Goal: Book appointment/travel/reservation

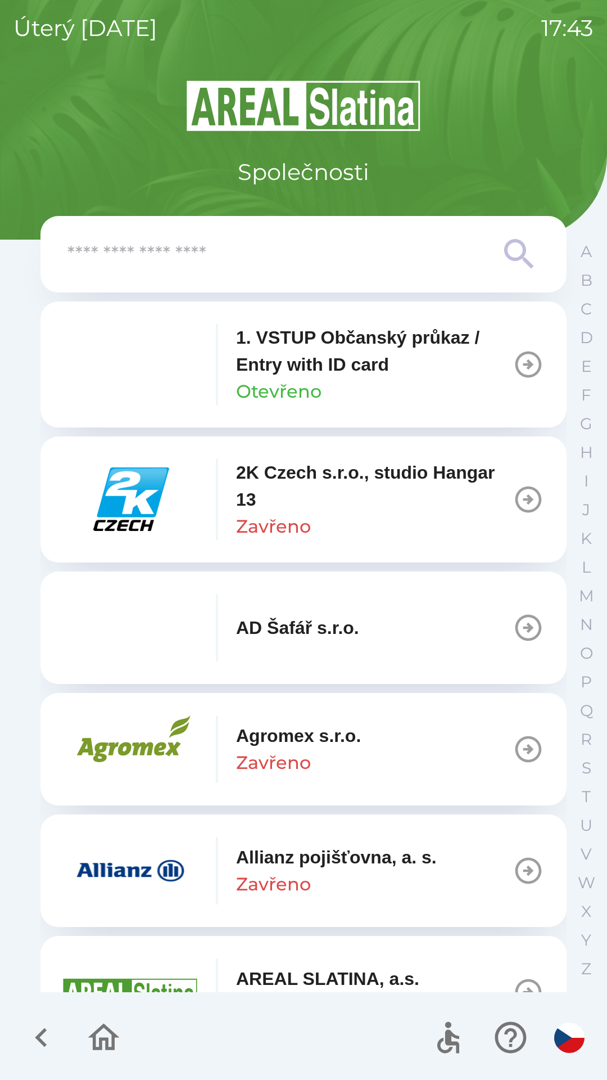
click at [321, 267] on input "text" at bounding box center [280, 254] width 427 height 31
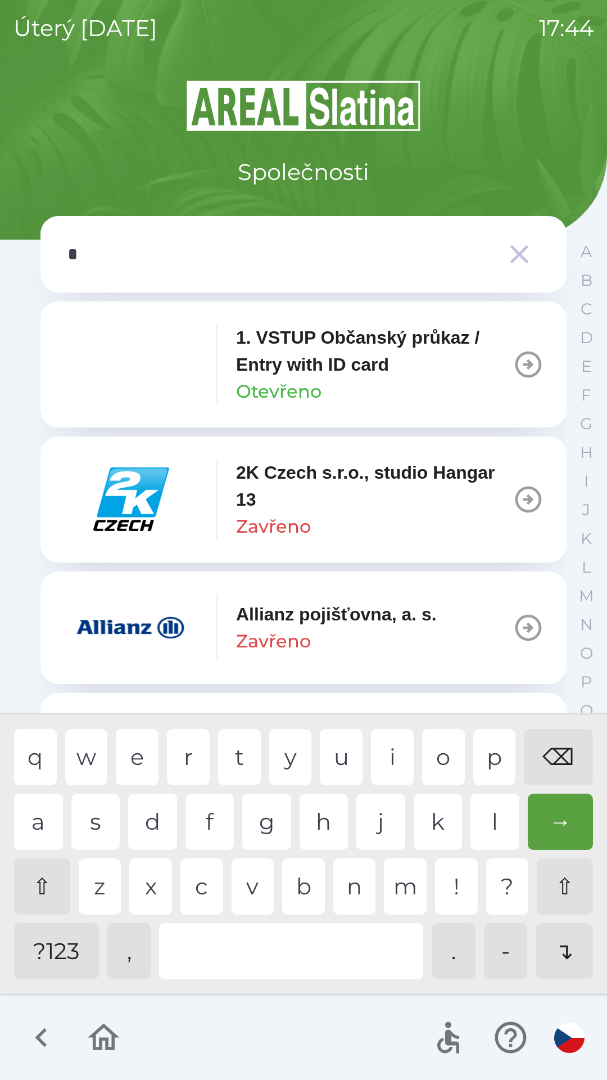
click at [103, 880] on div "z" at bounding box center [100, 886] width 43 height 56
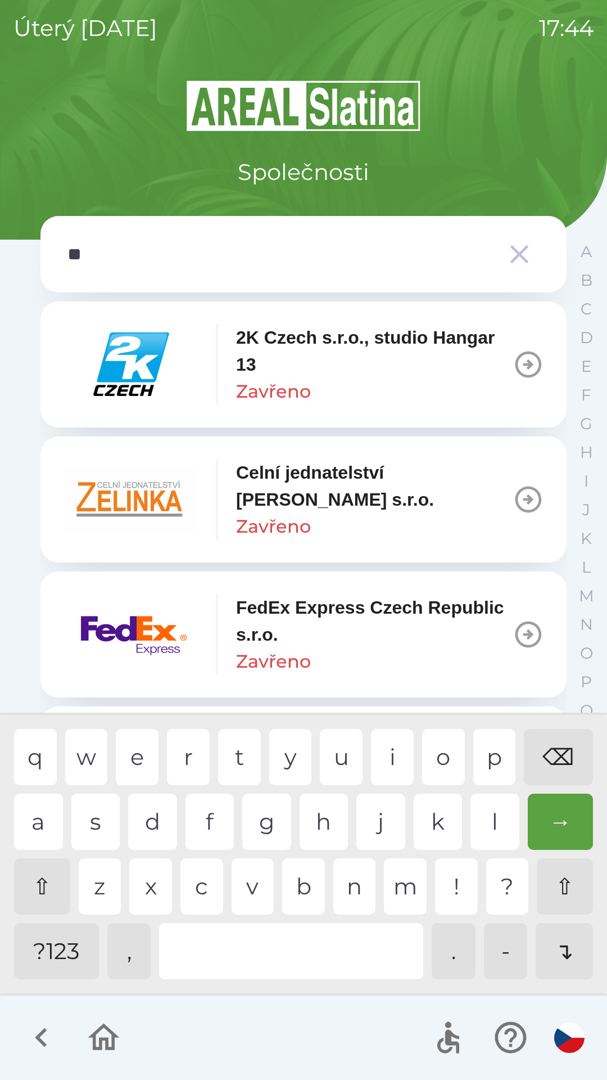
click at [137, 758] on div "e" at bounding box center [137, 757] width 43 height 56
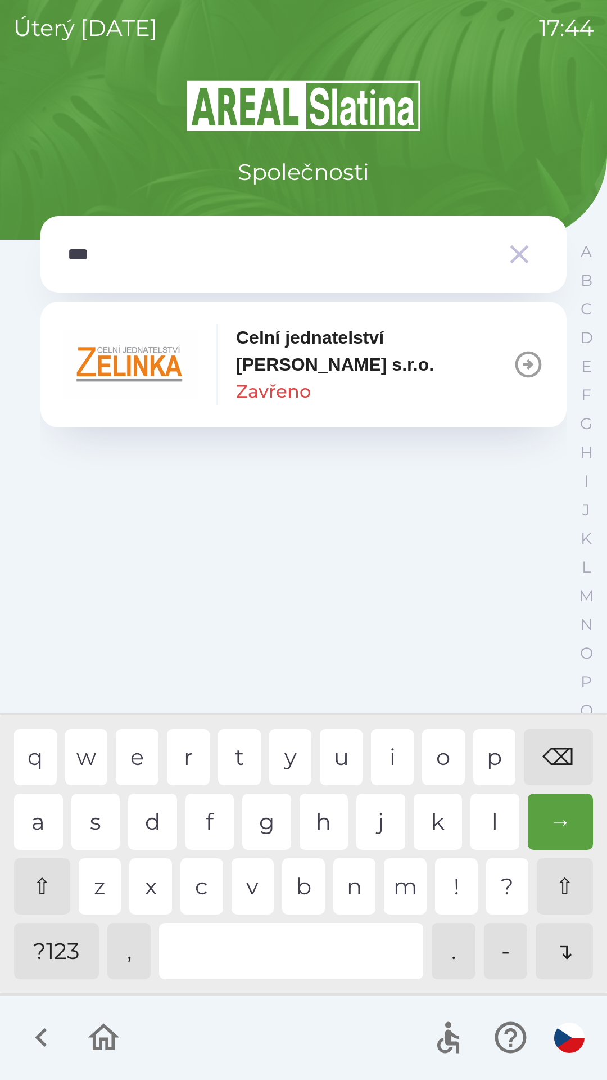
click at [487, 816] on div "l" at bounding box center [495, 821] width 49 height 56
click at [430, 815] on div "k" at bounding box center [438, 821] width 49 height 56
type input "*******"
click at [40, 824] on div "a" at bounding box center [38, 821] width 49 height 56
click at [410, 377] on p "Celní jednatelství [PERSON_NAME] s.r.o." at bounding box center [374, 351] width 277 height 54
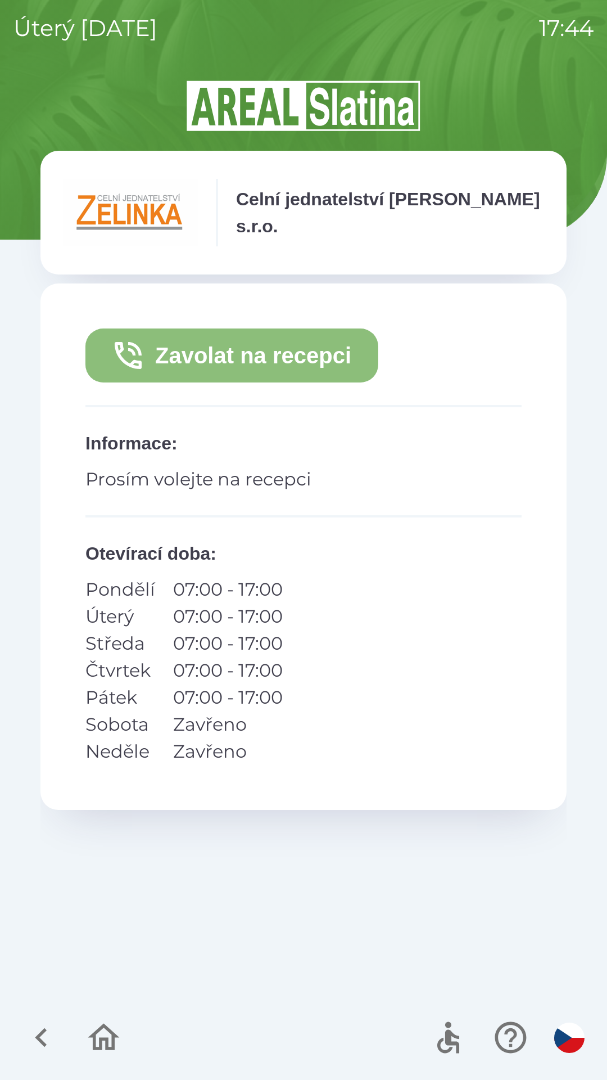
click at [280, 354] on button "Zavolat na recepci" at bounding box center [231, 355] width 293 height 54
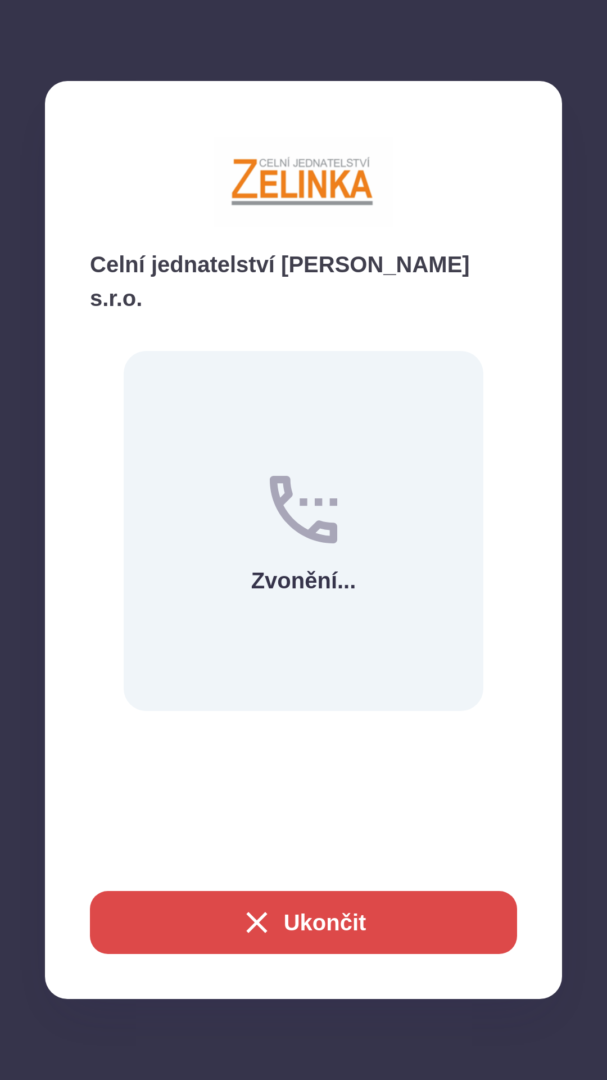
click at [263, 897] on button "Ukončit" at bounding box center [303, 922] width 427 height 63
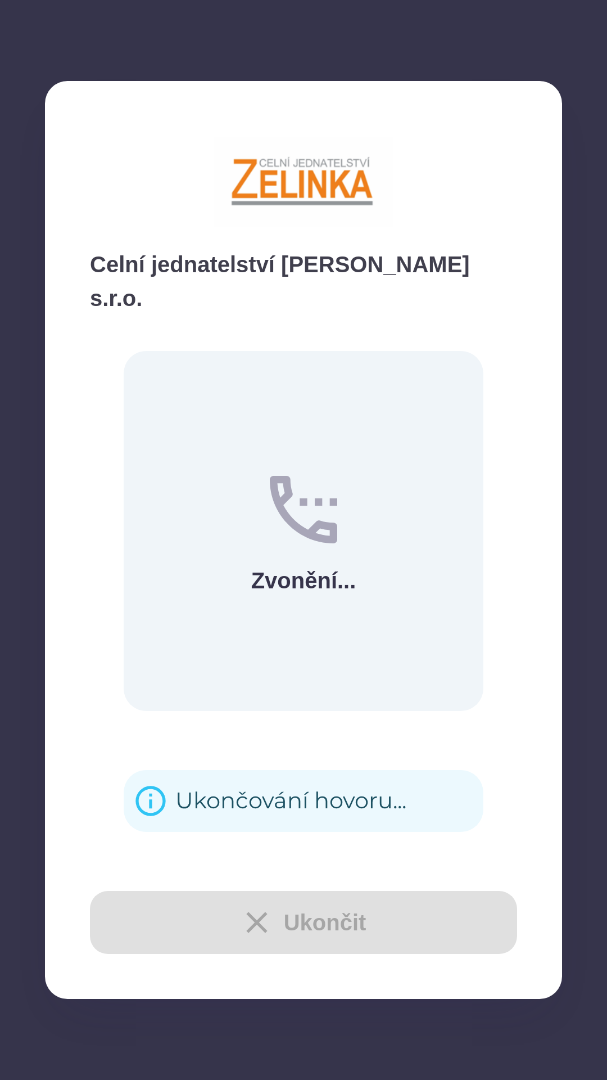
click at [247, 904] on div "Ukončit" at bounding box center [303, 922] width 427 height 63
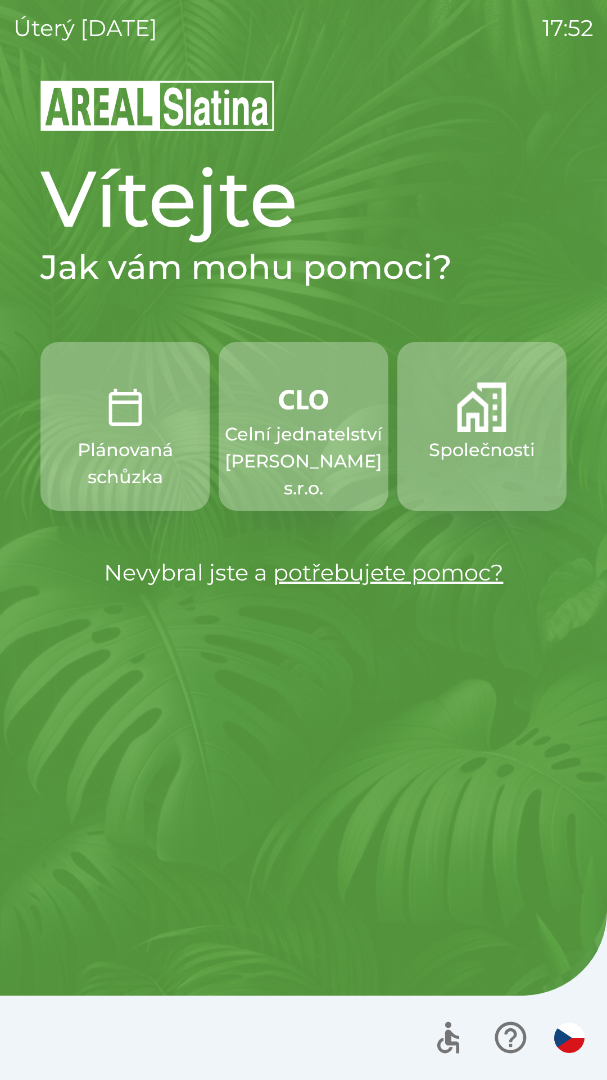
click at [469, 445] on p "Společnosti" at bounding box center [482, 449] width 106 height 27
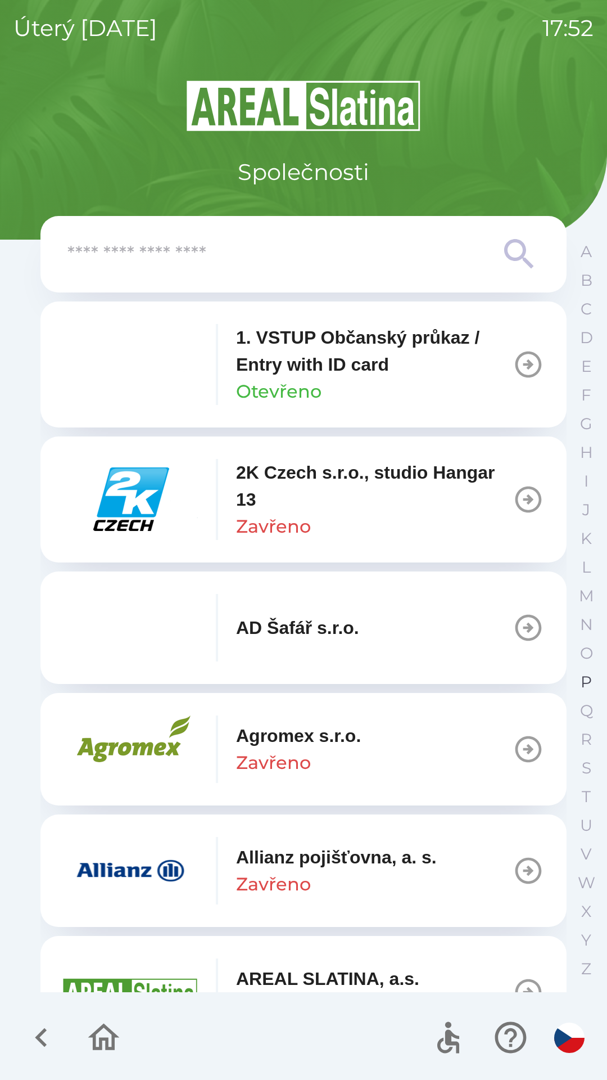
click at [580, 680] on button "P" at bounding box center [586, 681] width 28 height 29
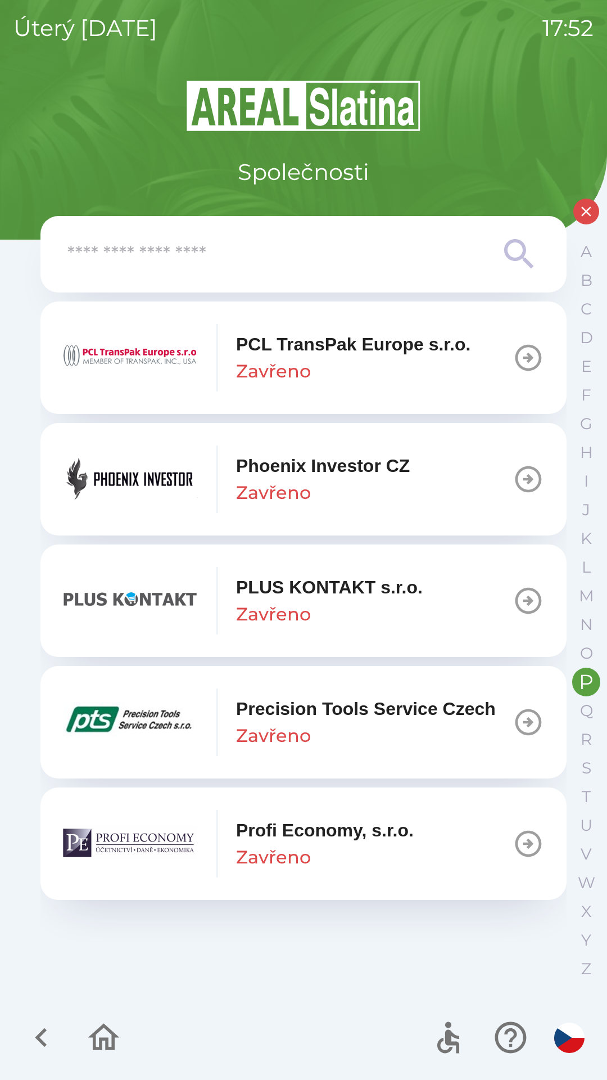
click at [378, 473] on p "Phoenix Investor CZ" at bounding box center [323, 465] width 174 height 27
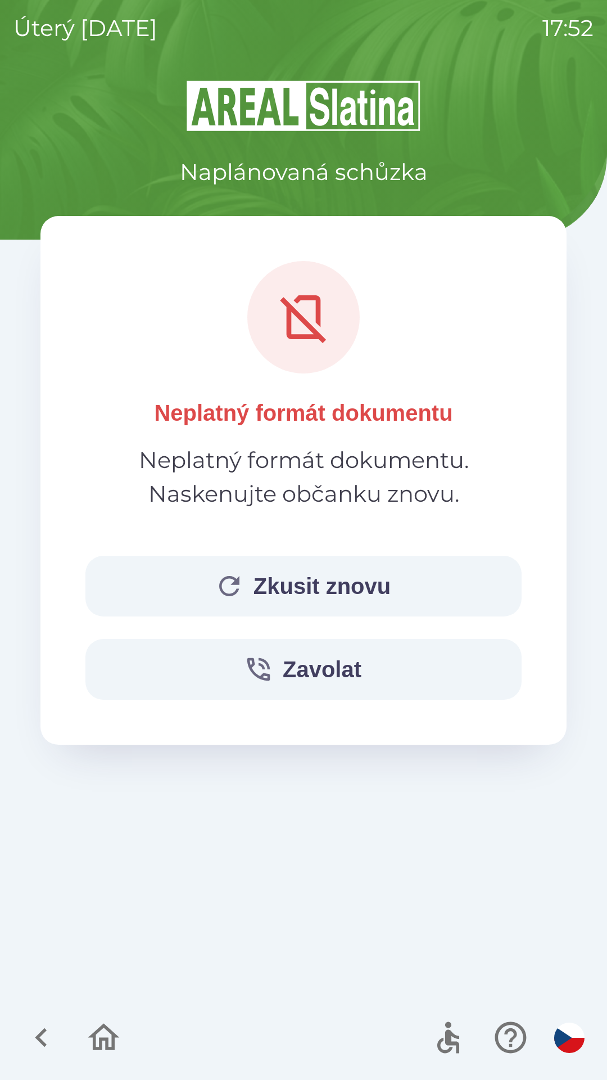
click at [304, 586] on button "Zkusit znovu" at bounding box center [303, 586] width 436 height 61
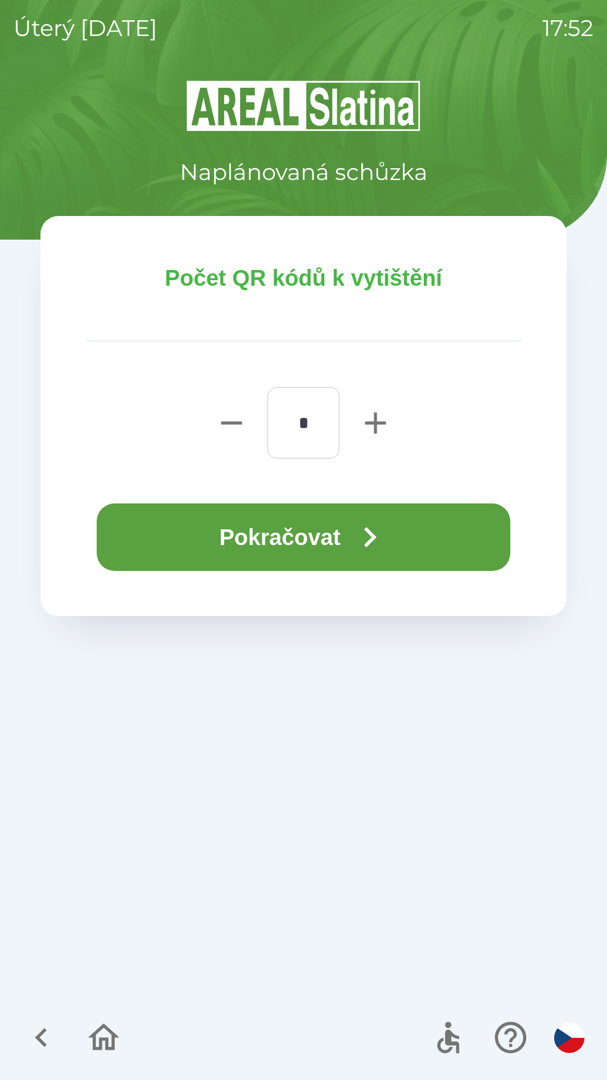
click at [343, 541] on button "Pokračovat" at bounding box center [304, 536] width 414 height 67
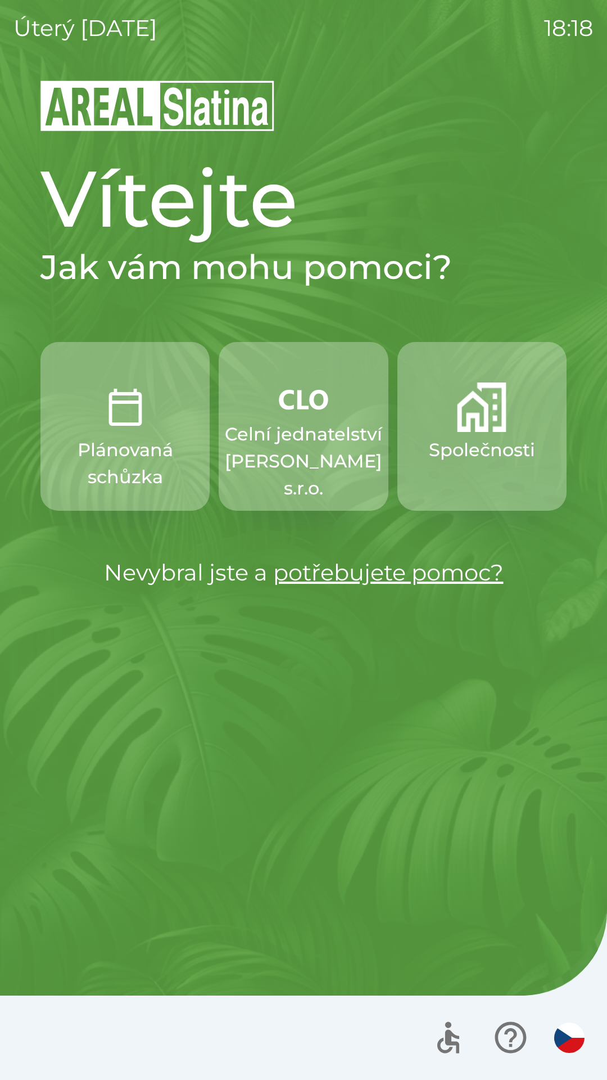
click at [463, 445] on p "Společnosti" at bounding box center [482, 449] width 106 height 27
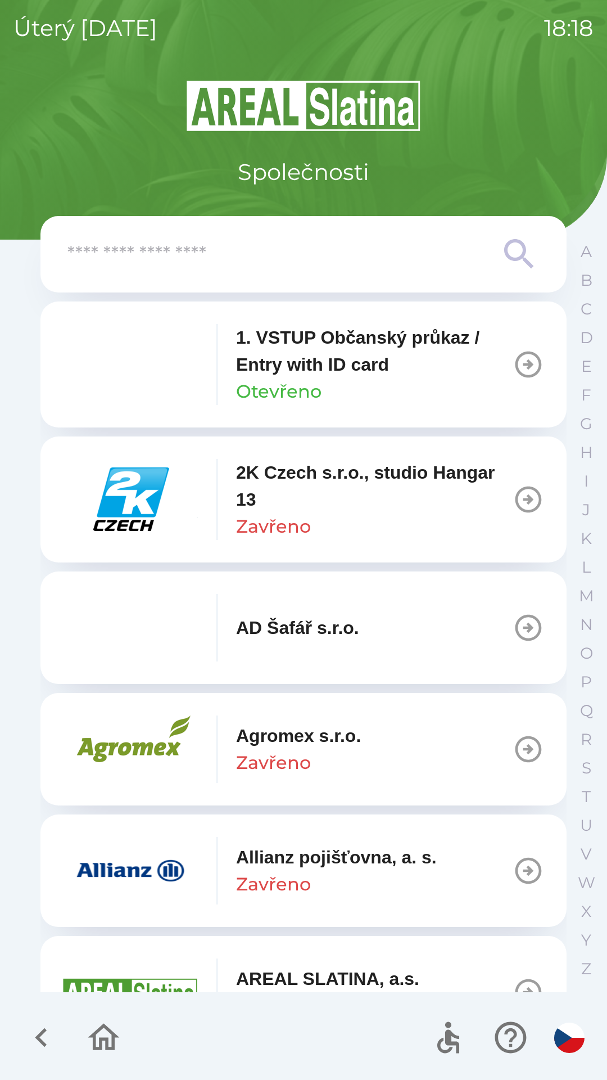
click at [218, 261] on input "text" at bounding box center [280, 254] width 427 height 31
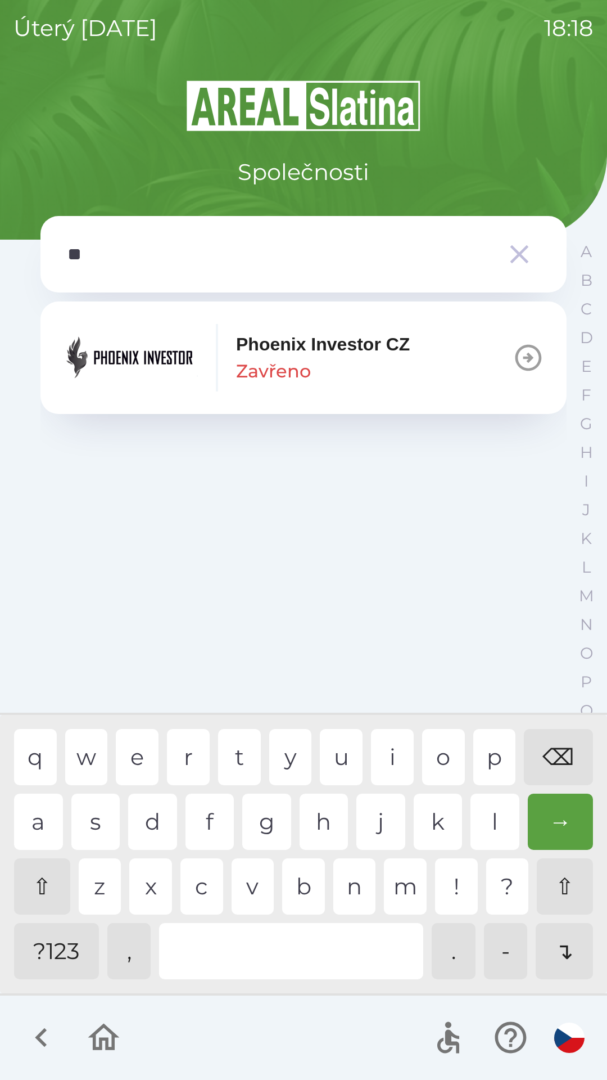
click at [329, 806] on div "h" at bounding box center [324, 821] width 49 height 56
type input "***"
click at [274, 369] on p "Zavřeno" at bounding box center [273, 371] width 75 height 27
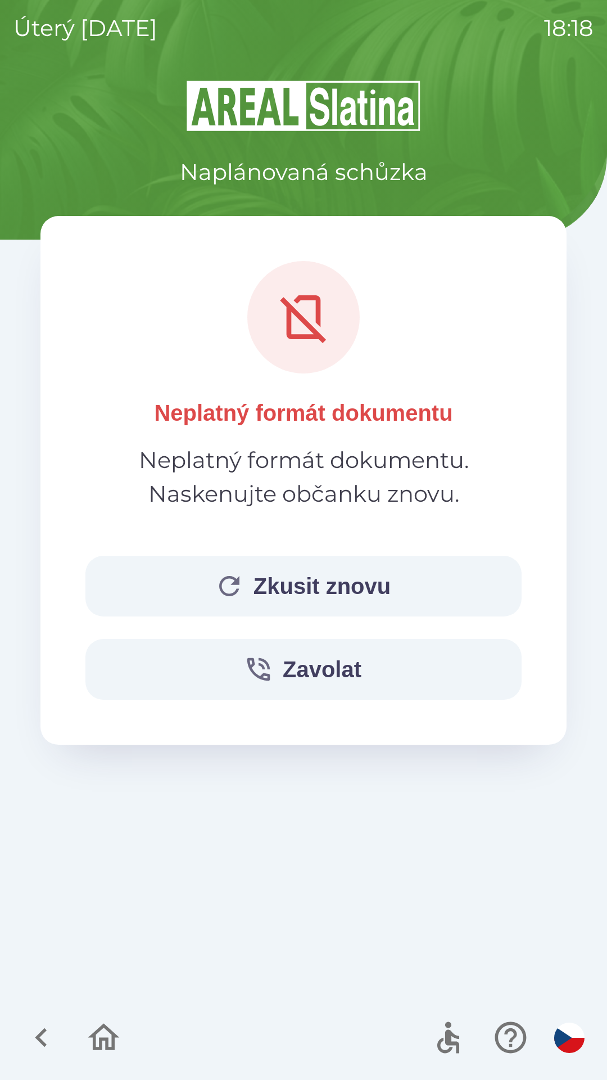
click at [229, 564] on button "Zkusit znovu" at bounding box center [303, 586] width 436 height 61
click at [259, 569] on button "Zkusit znovu" at bounding box center [303, 586] width 436 height 61
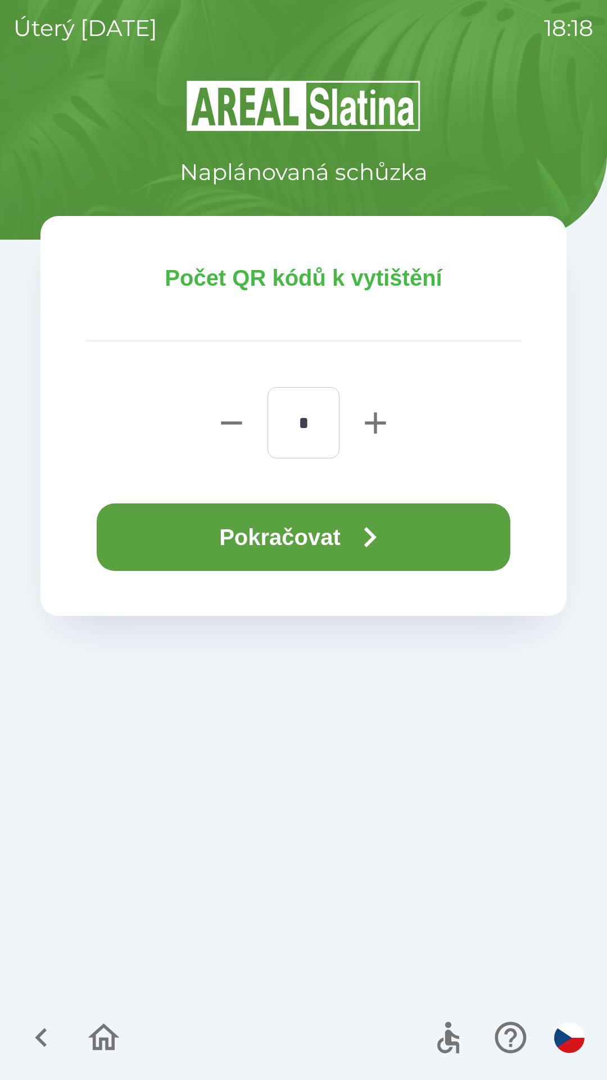
click at [252, 539] on button "Pokračovat" at bounding box center [304, 536] width 414 height 67
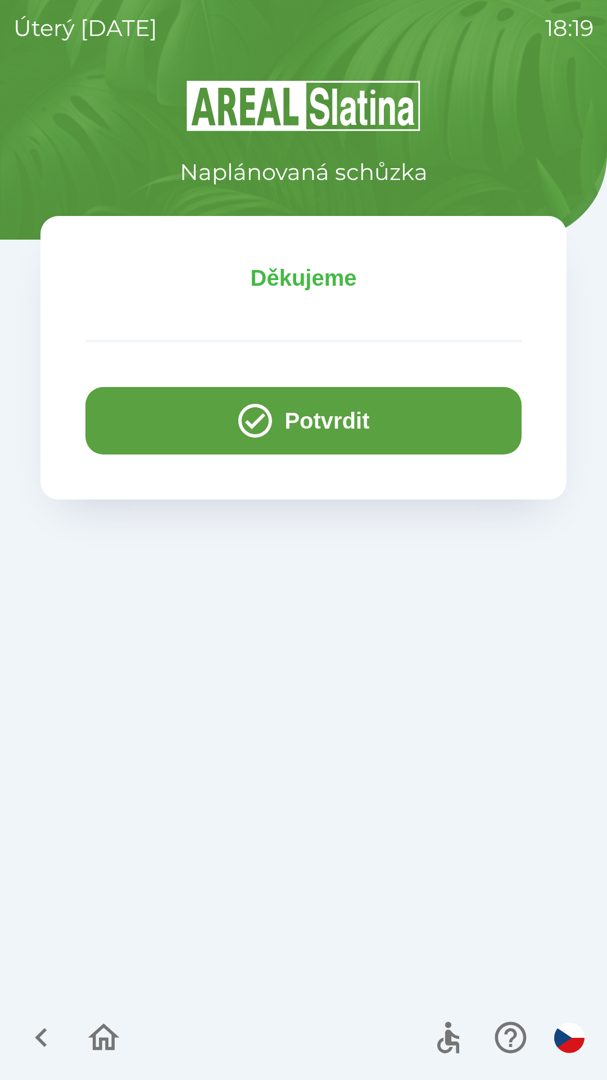
click at [205, 414] on button "Potvrdit" at bounding box center [303, 420] width 436 height 67
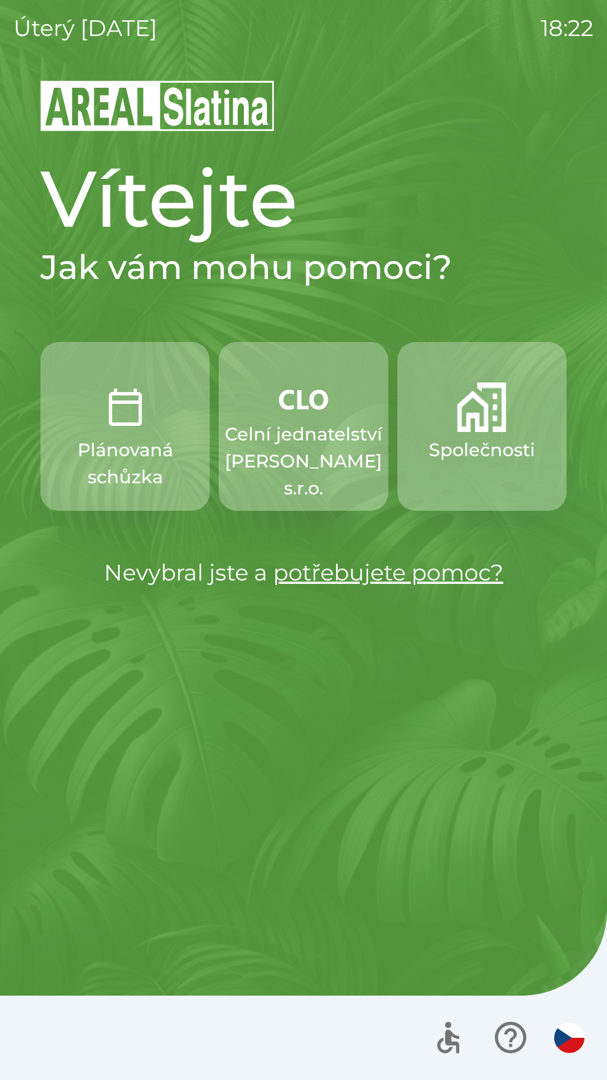
click at [488, 421] on img "button" at bounding box center [481, 406] width 49 height 49
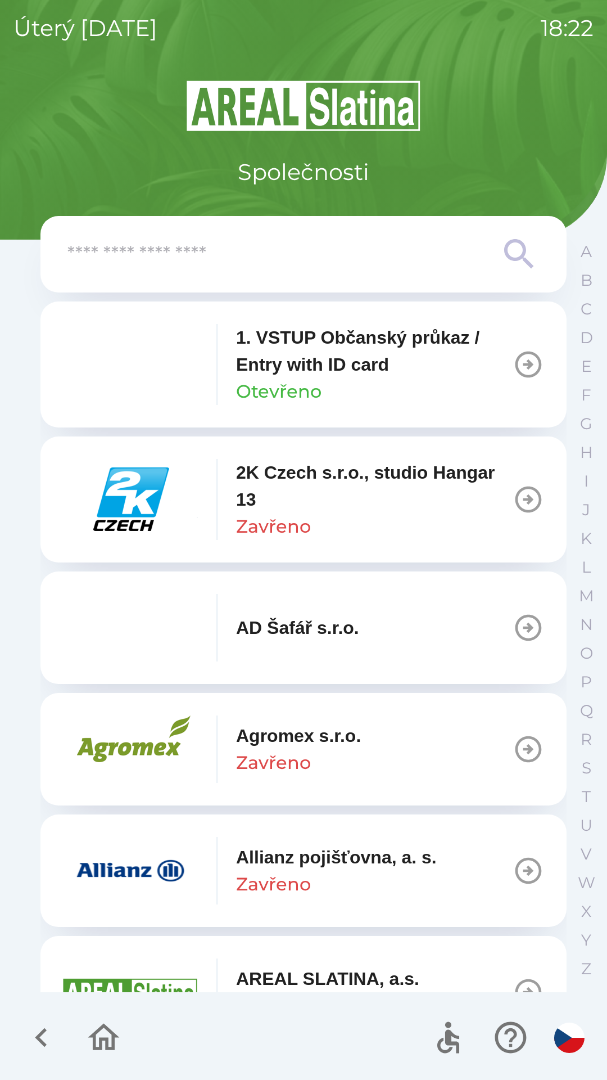
click at [355, 253] on input "text" at bounding box center [280, 254] width 427 height 31
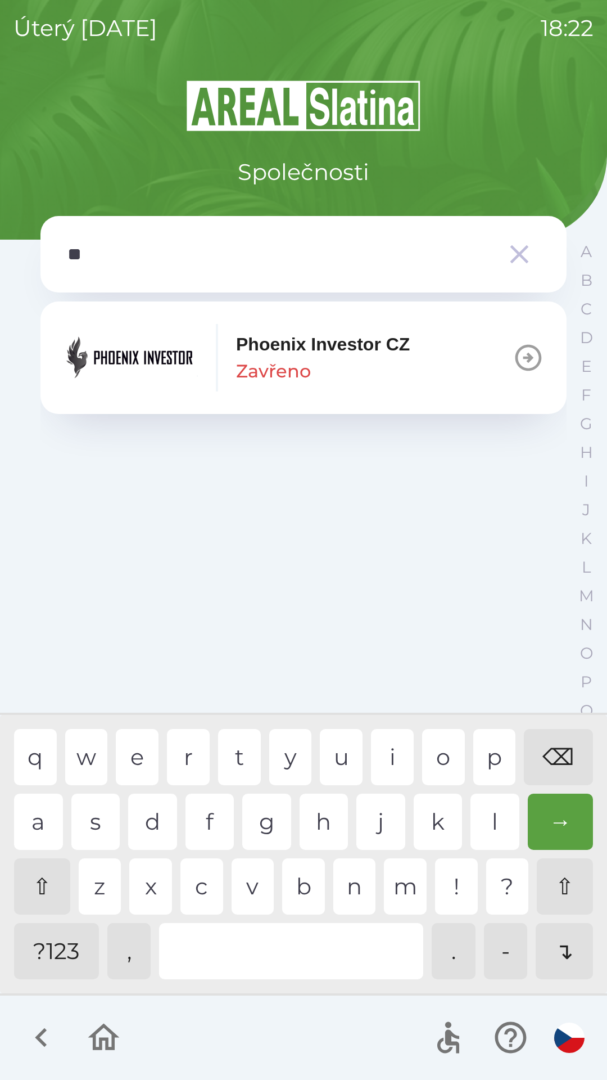
click at [317, 825] on div "h" at bounding box center [324, 821] width 49 height 56
type input "***"
click at [513, 352] on icon "button" at bounding box center [528, 357] width 31 height 31
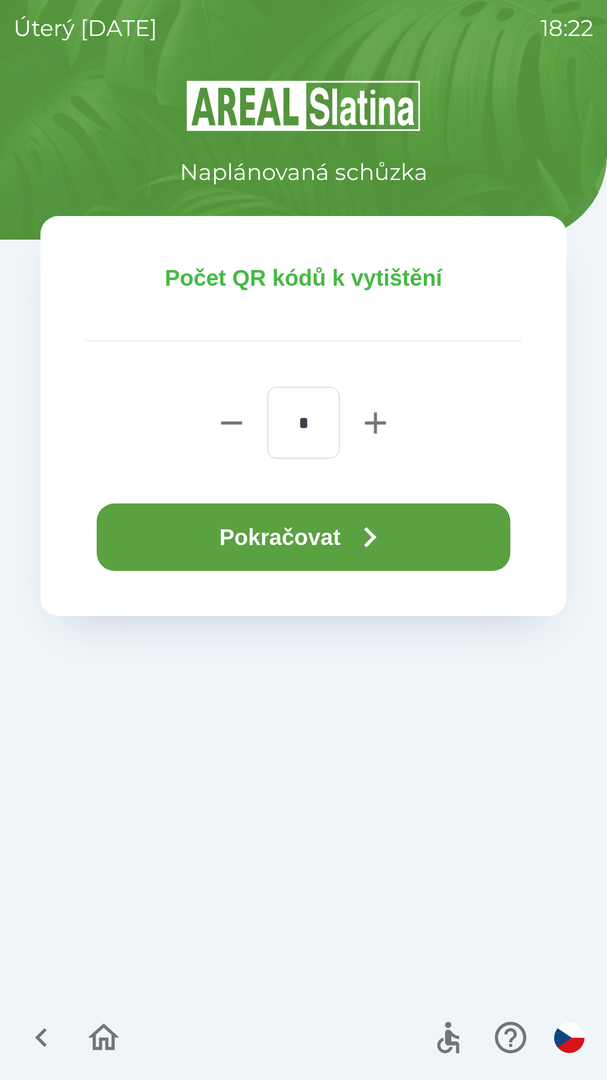
click at [379, 421] on icon "button" at bounding box center [376, 423] width 36 height 36
click at [375, 404] on button "button" at bounding box center [375, 422] width 45 height 71
type input "*"
click at [344, 513] on button "Pokračovat" at bounding box center [304, 536] width 414 height 67
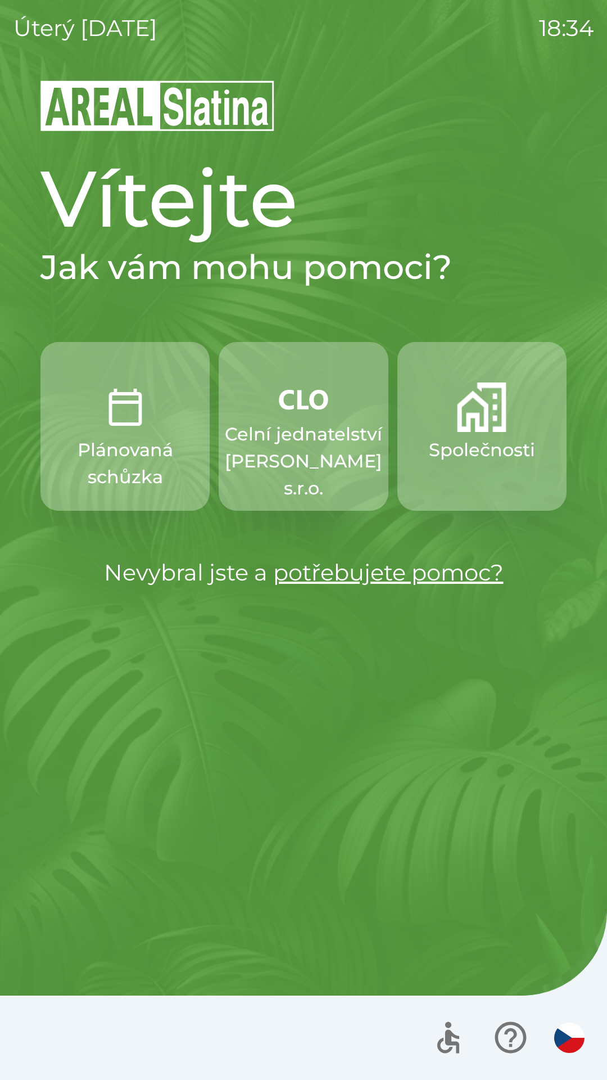
click at [467, 424] on img "button" at bounding box center [481, 406] width 49 height 49
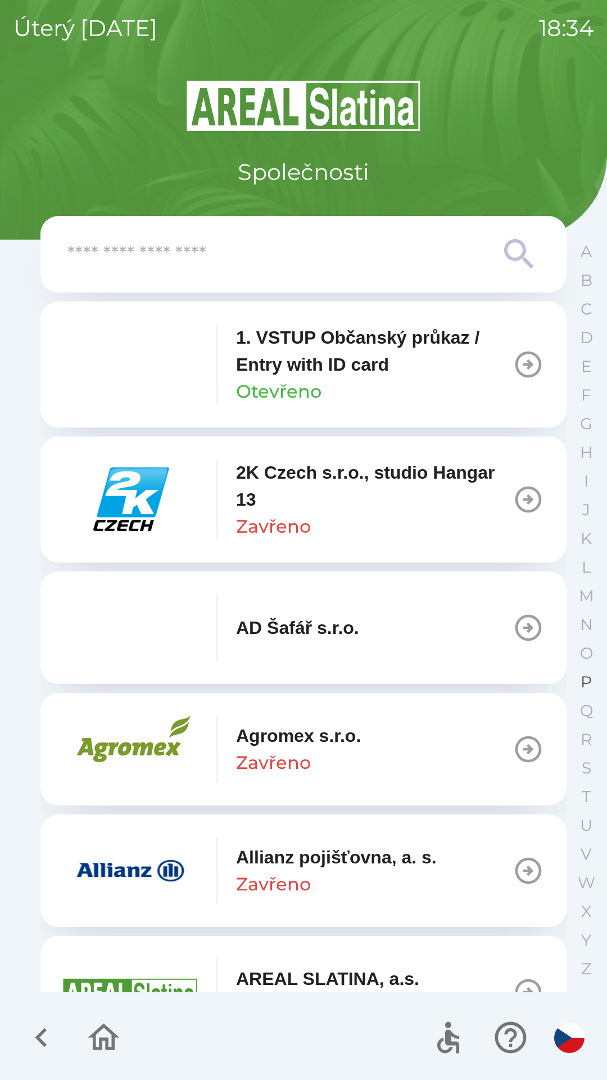
click at [572, 680] on button "P" at bounding box center [586, 681] width 28 height 29
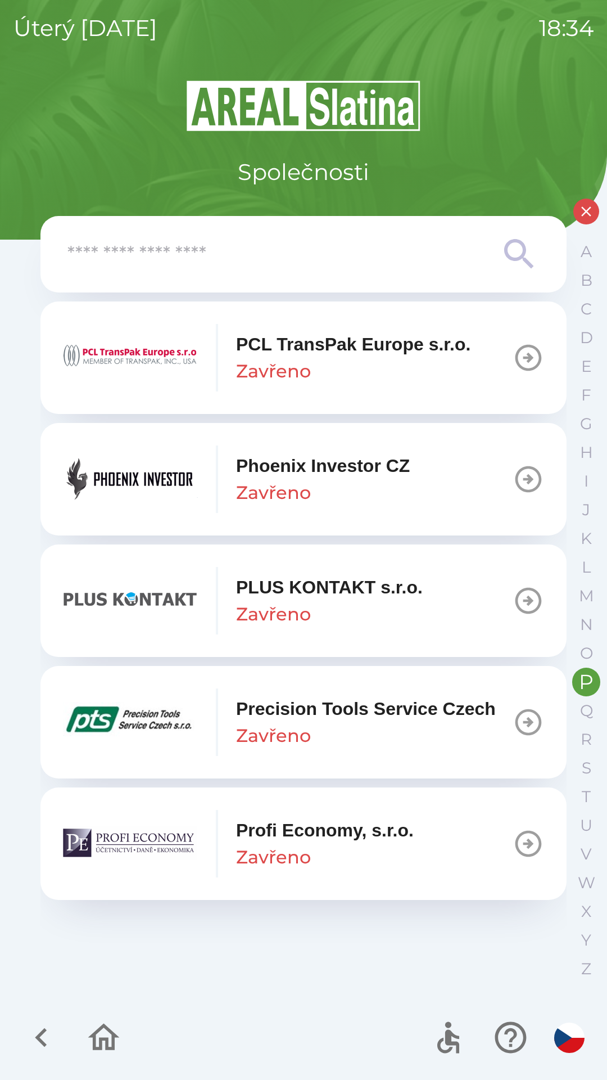
click at [169, 480] on img "button" at bounding box center [130, 478] width 135 height 67
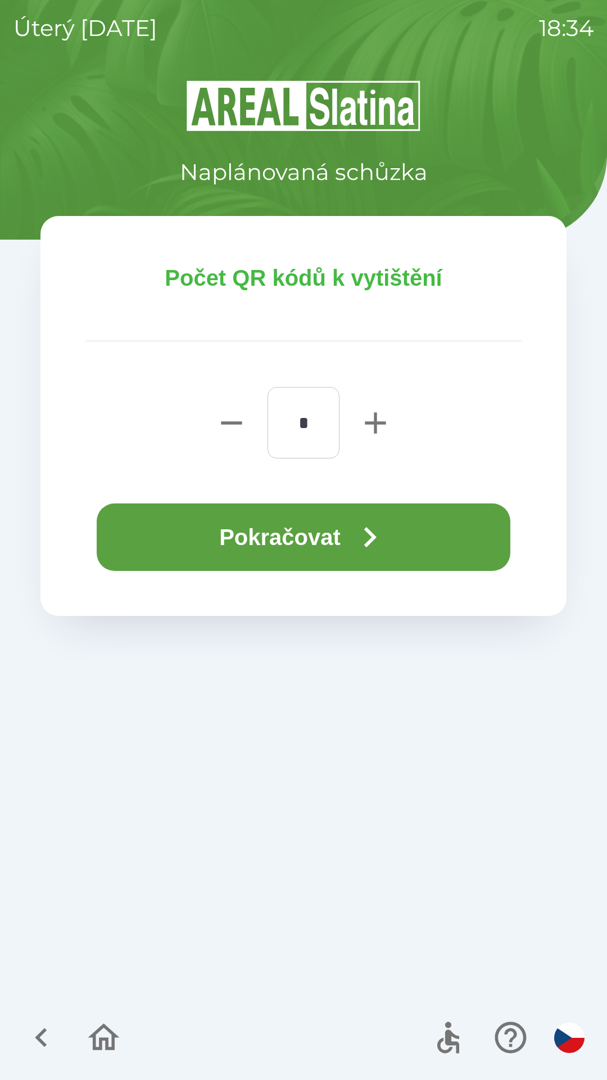
click at [356, 536] on icon "button" at bounding box center [370, 537] width 40 height 40
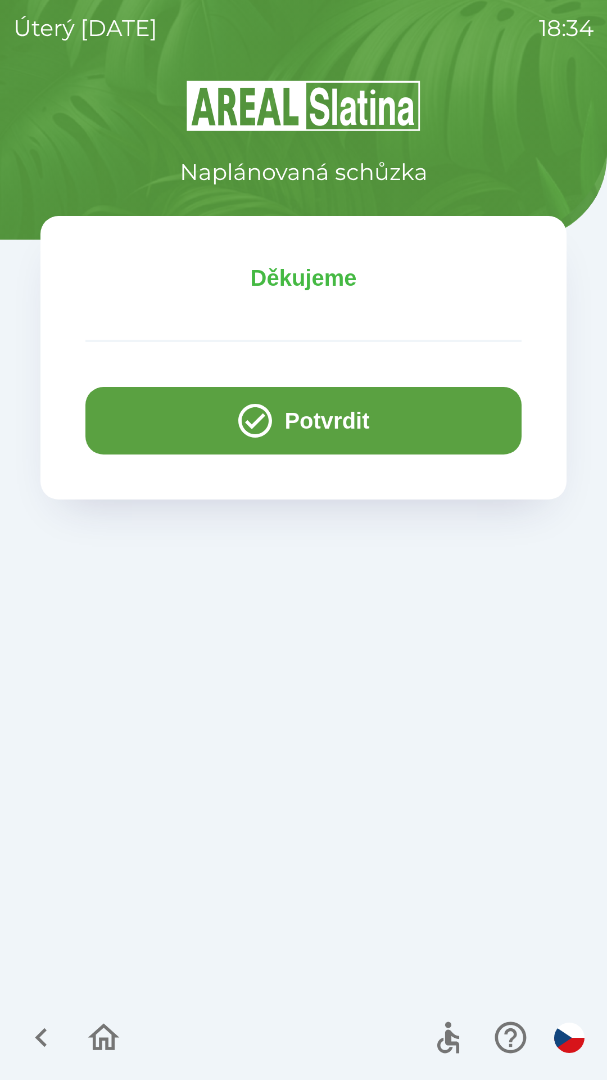
click at [287, 432] on button "Potvrdit" at bounding box center [303, 420] width 436 height 67
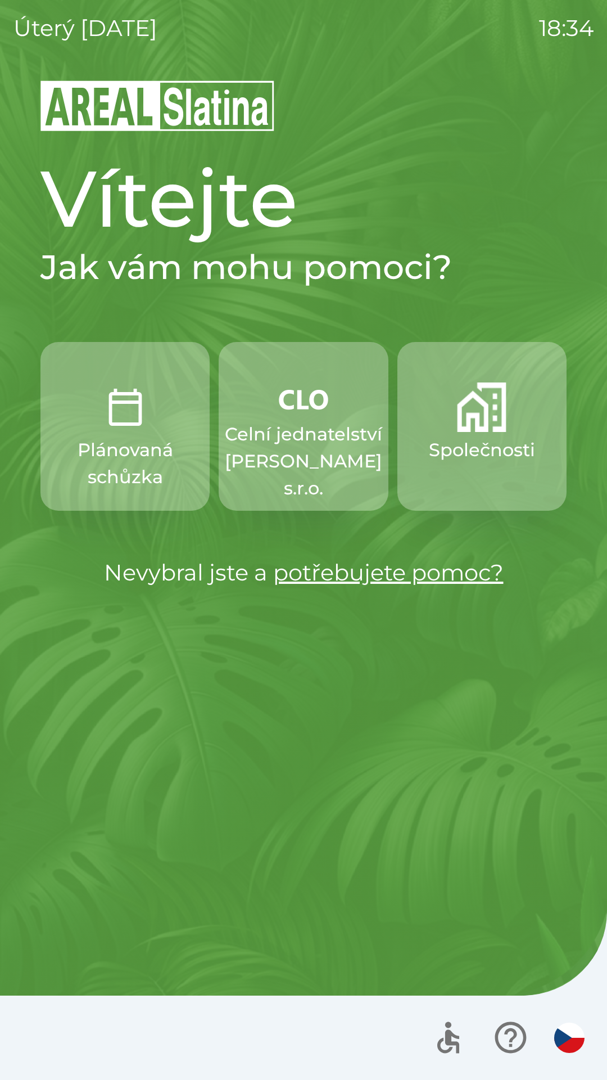
click at [467, 424] on img "button" at bounding box center [481, 406] width 49 height 49
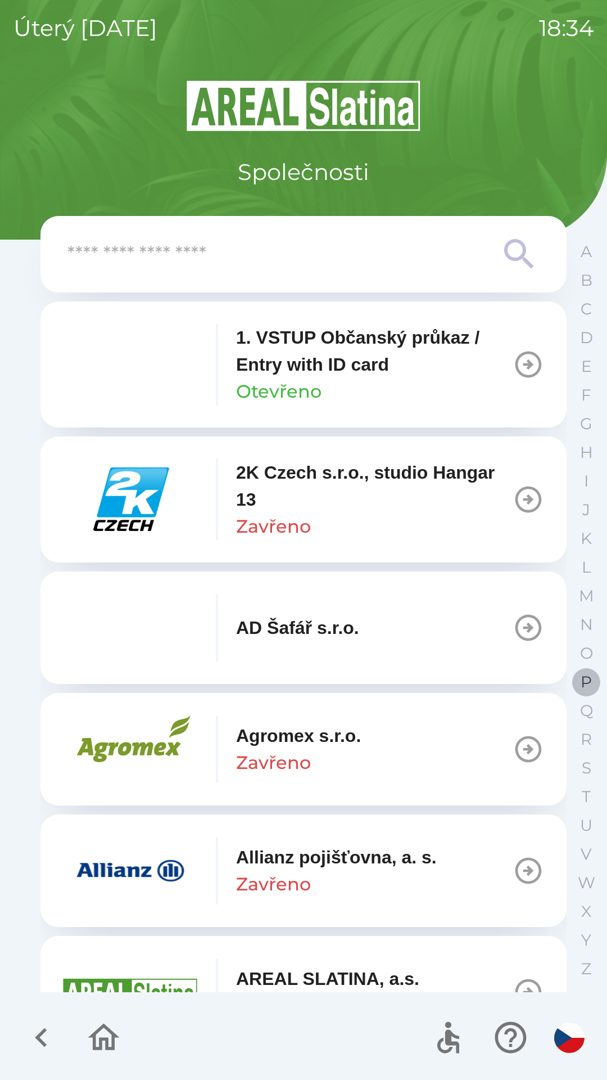
click at [581, 681] on p "P" at bounding box center [586, 682] width 11 height 20
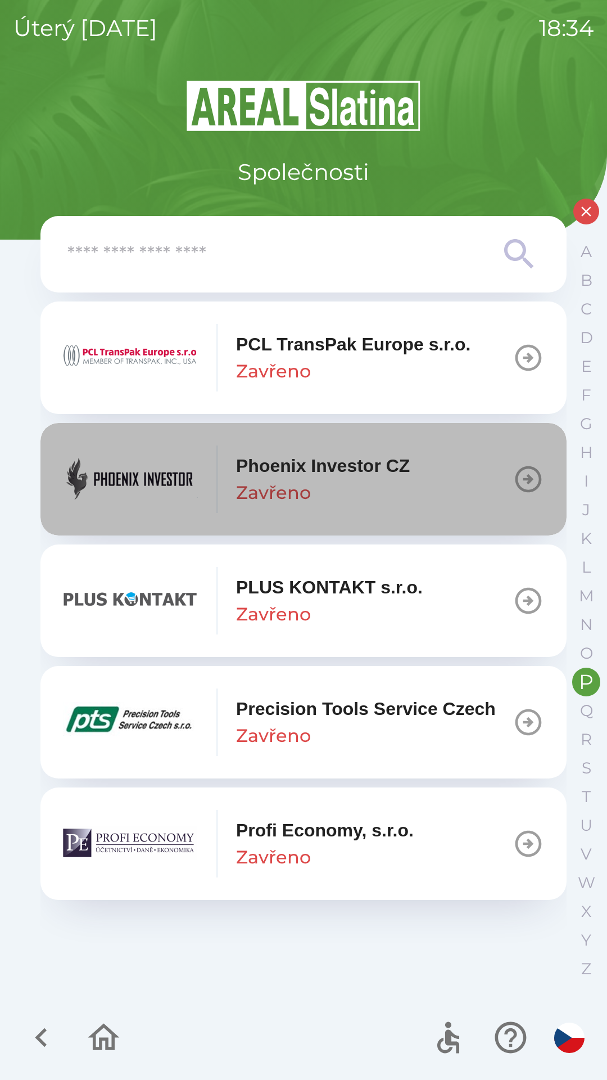
click at [286, 470] on p "Phoenix Investor CZ" at bounding box center [323, 465] width 174 height 27
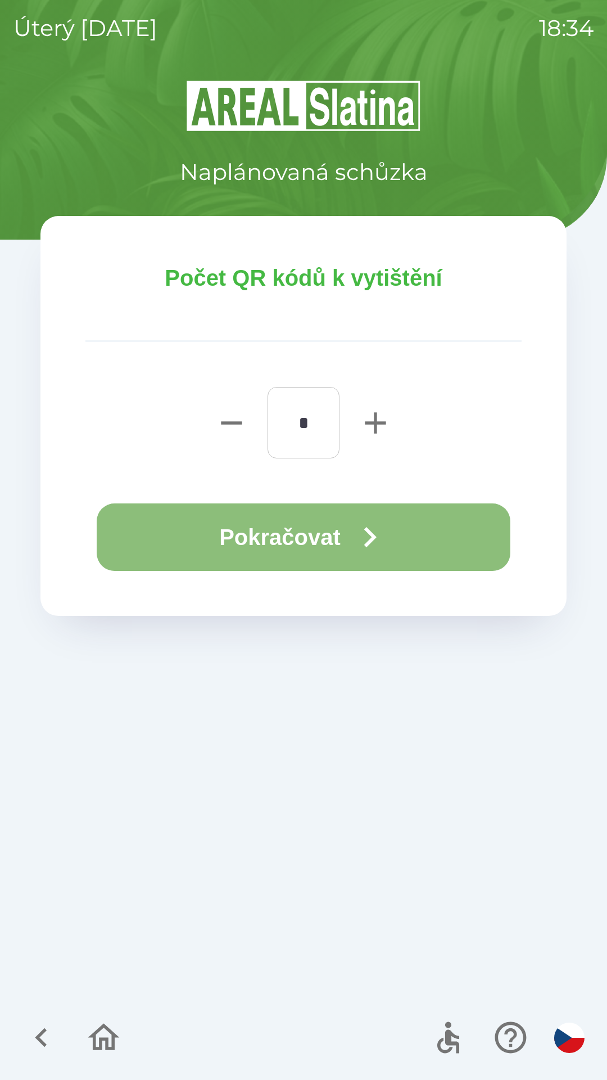
click at [284, 531] on button "Pokračovat" at bounding box center [304, 536] width 414 height 67
